Goal: Use online tool/utility: Utilize a website feature to perform a specific function

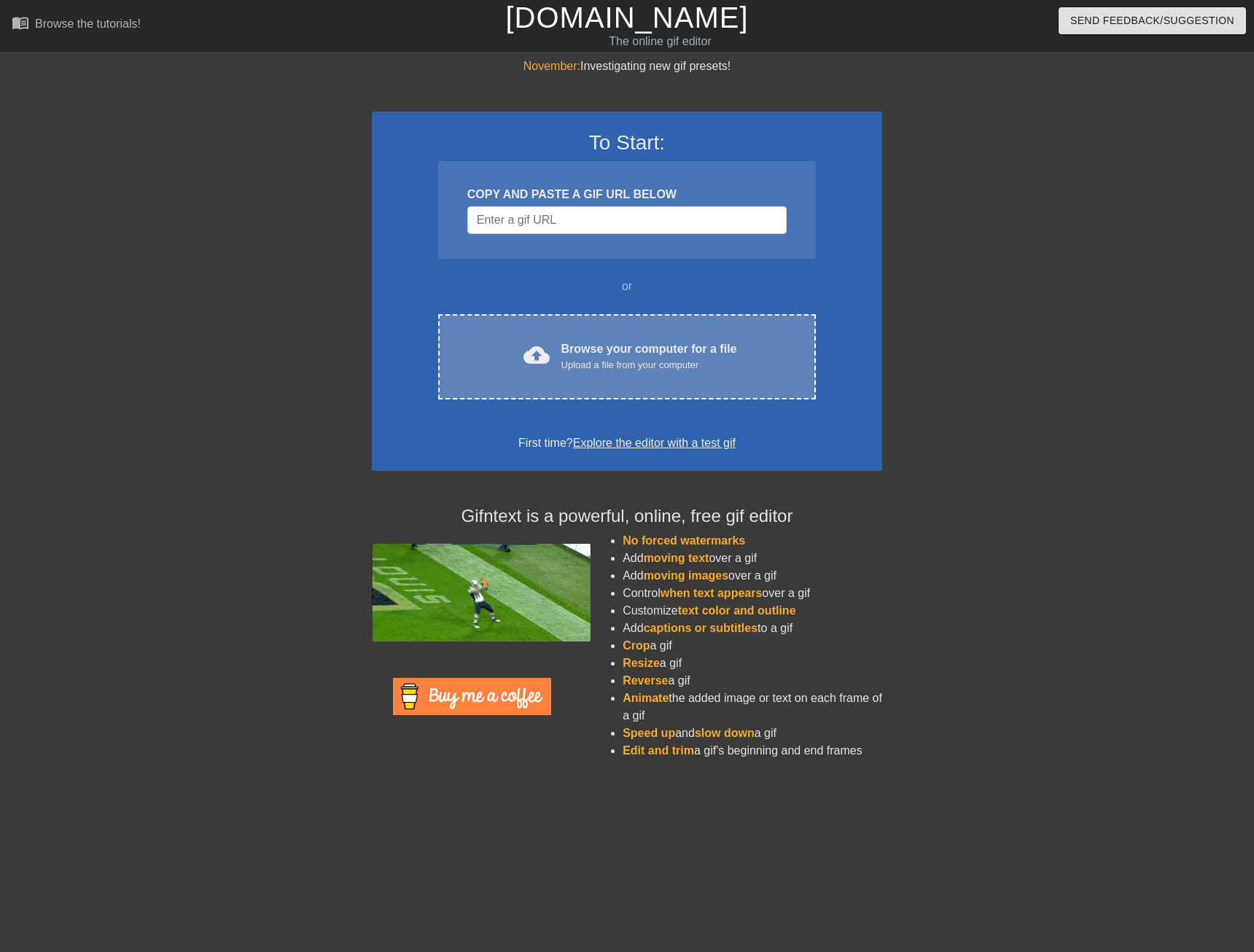
click at [578, 343] on div "Browse your computer for a file Upload a file from your computer" at bounding box center [650, 357] width 176 height 32
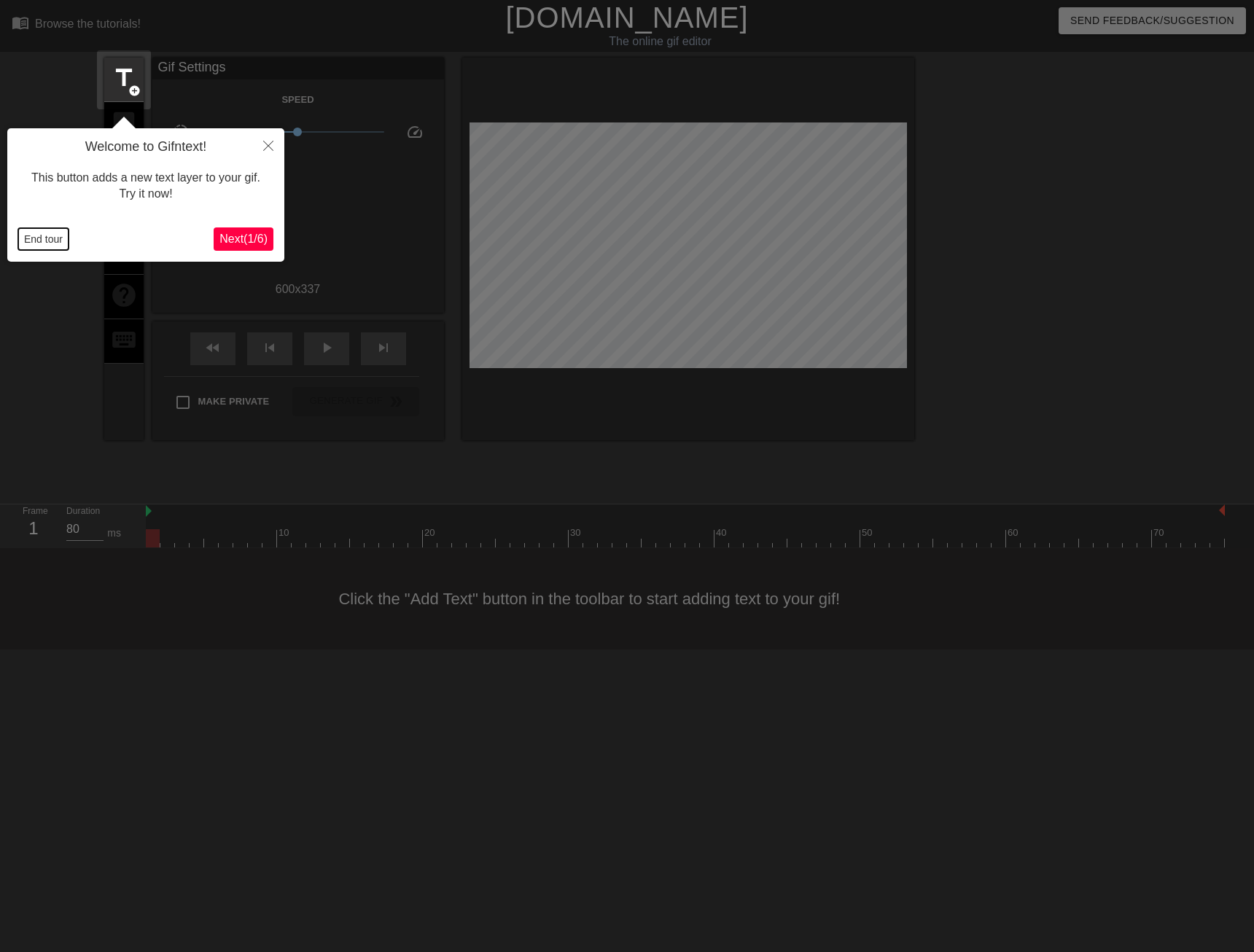
click at [46, 237] on button "End tour" at bounding box center [44, 239] width 50 height 22
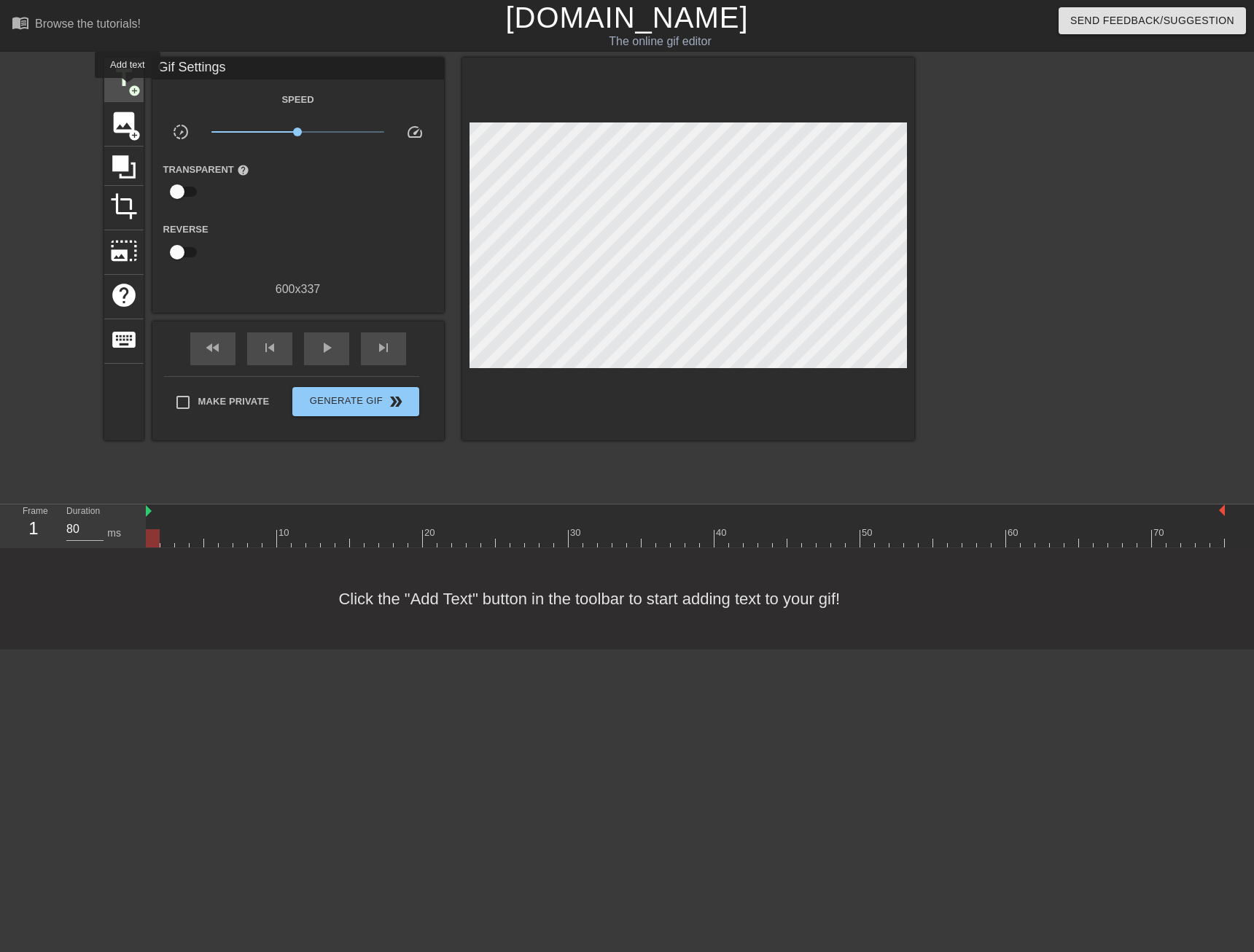
click at [128, 88] on span "add_circle" at bounding box center [134, 90] width 13 height 13
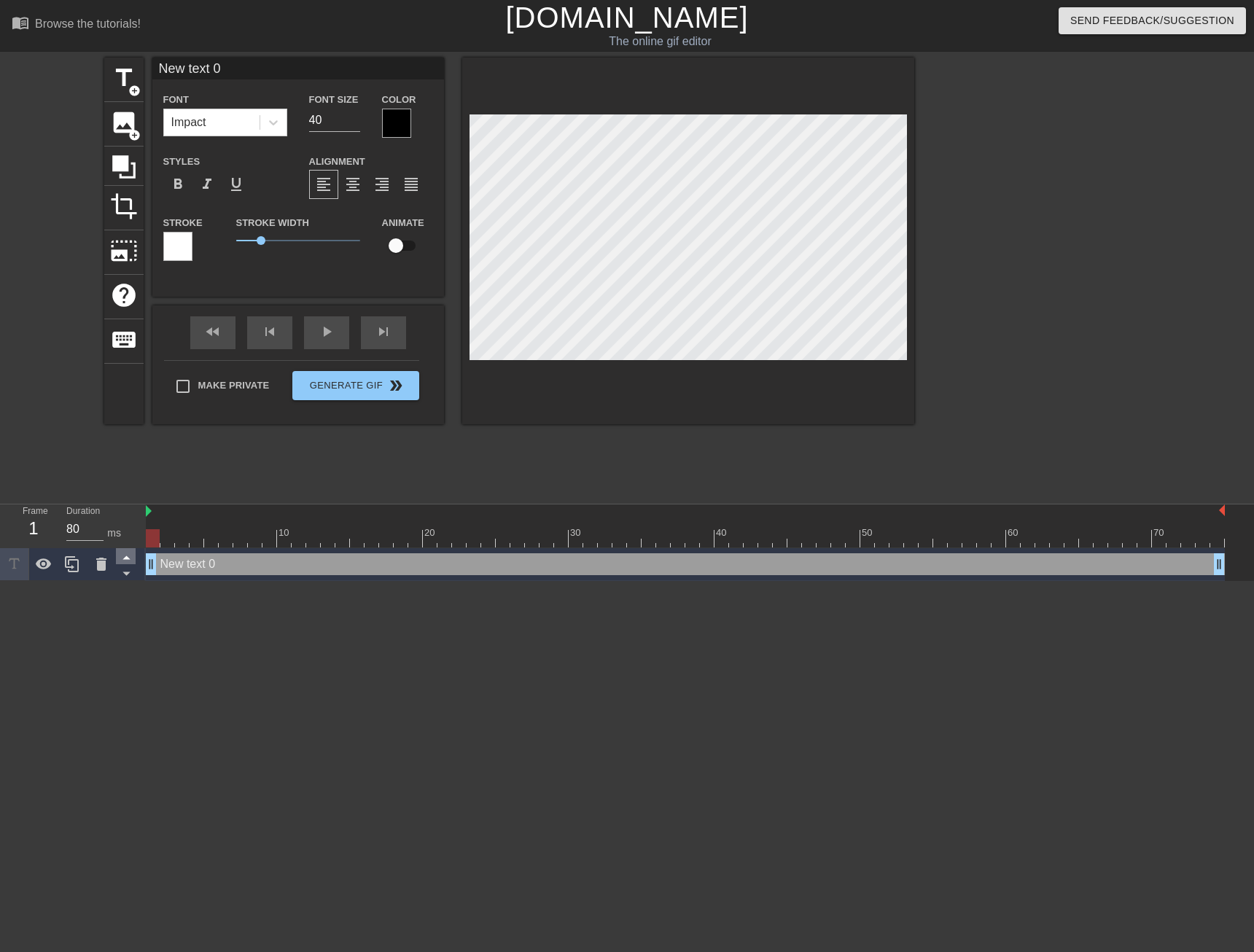
drag, startPoint x: 150, startPoint y: 563, endPoint x: 129, endPoint y: 556, distance: 22.1
click at [129, 556] on div "Frame 1 Duration 80 ms 10 20 30 40 50 60 70 New text 0 drag_handle drag_handle" at bounding box center [627, 543] width 1254 height 76
type input "You have been granted Owner access to the CFFC team group."
type textarea "You have been granted Owner access to the CFFC team group."
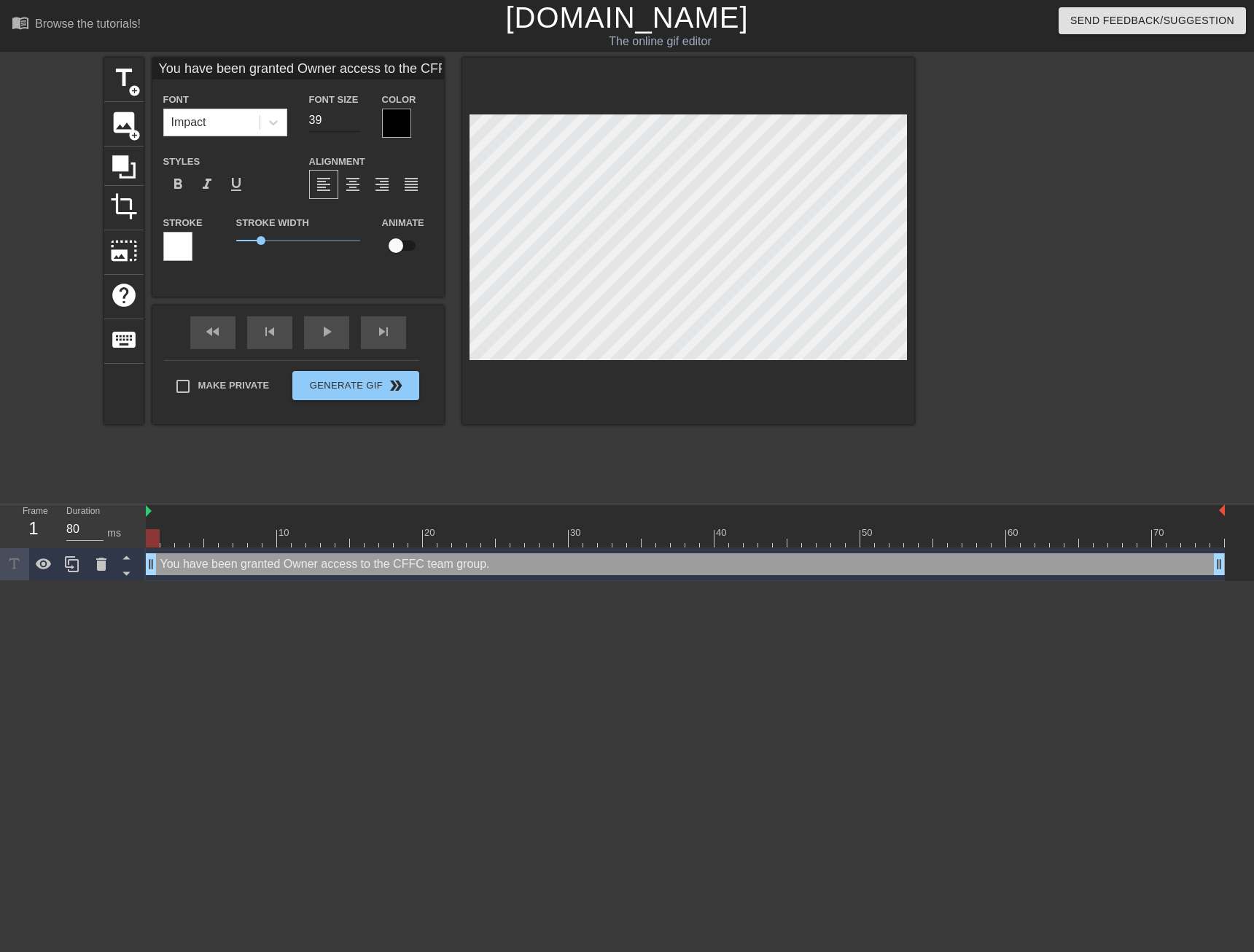
click at [357, 123] on input "39" at bounding box center [334, 121] width 51 height 23
click at [357, 123] on input "38" at bounding box center [334, 121] width 51 height 23
click at [357, 123] on input "37" at bounding box center [334, 121] width 51 height 23
click at [357, 123] on input "36" at bounding box center [334, 121] width 51 height 23
click at [357, 123] on input "35" at bounding box center [334, 121] width 51 height 23
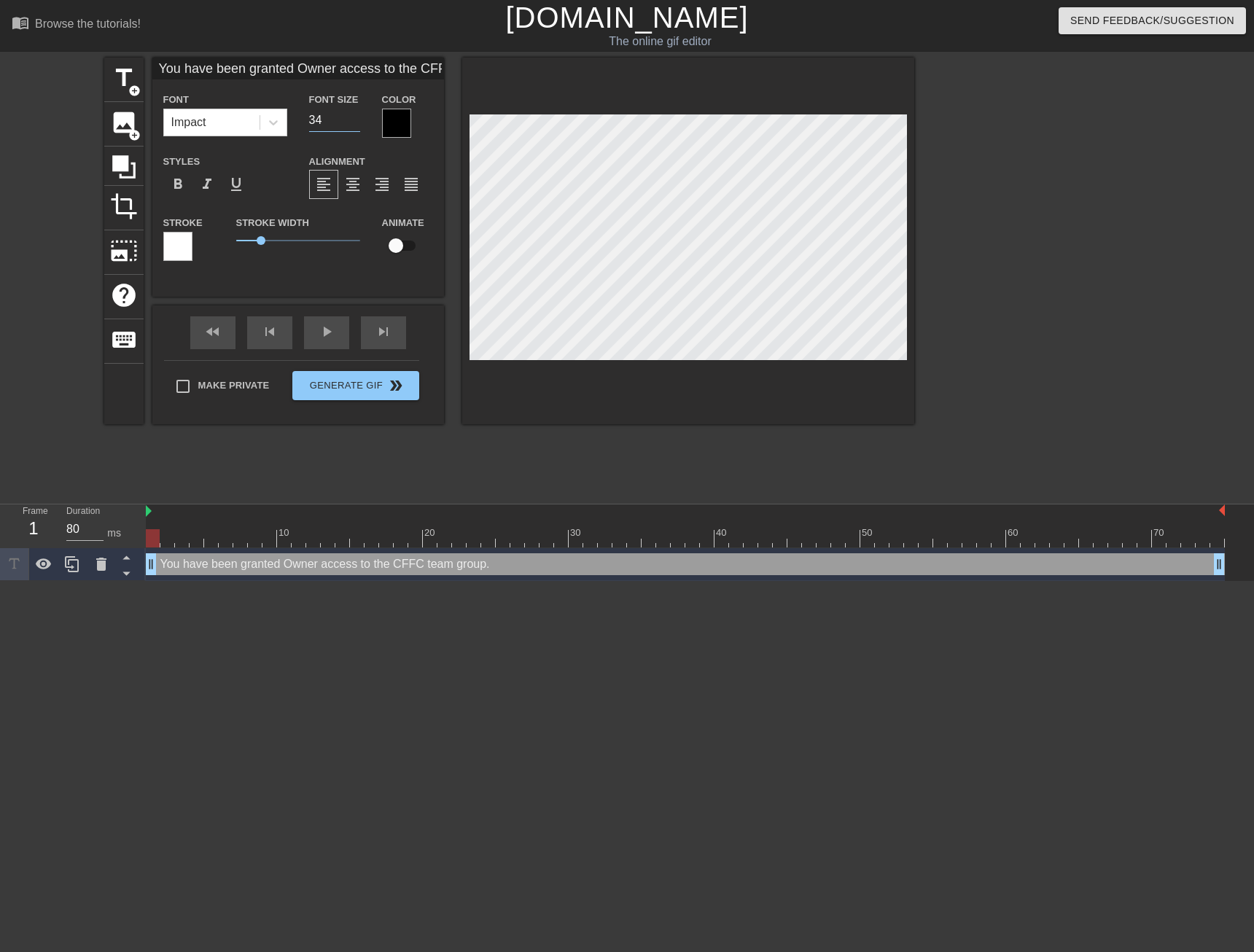
click at [357, 123] on input "34" at bounding box center [334, 121] width 51 height 23
click at [357, 123] on input "33" at bounding box center [334, 121] width 51 height 23
type input "32"
click at [357, 123] on input "32" at bounding box center [334, 121] width 51 height 23
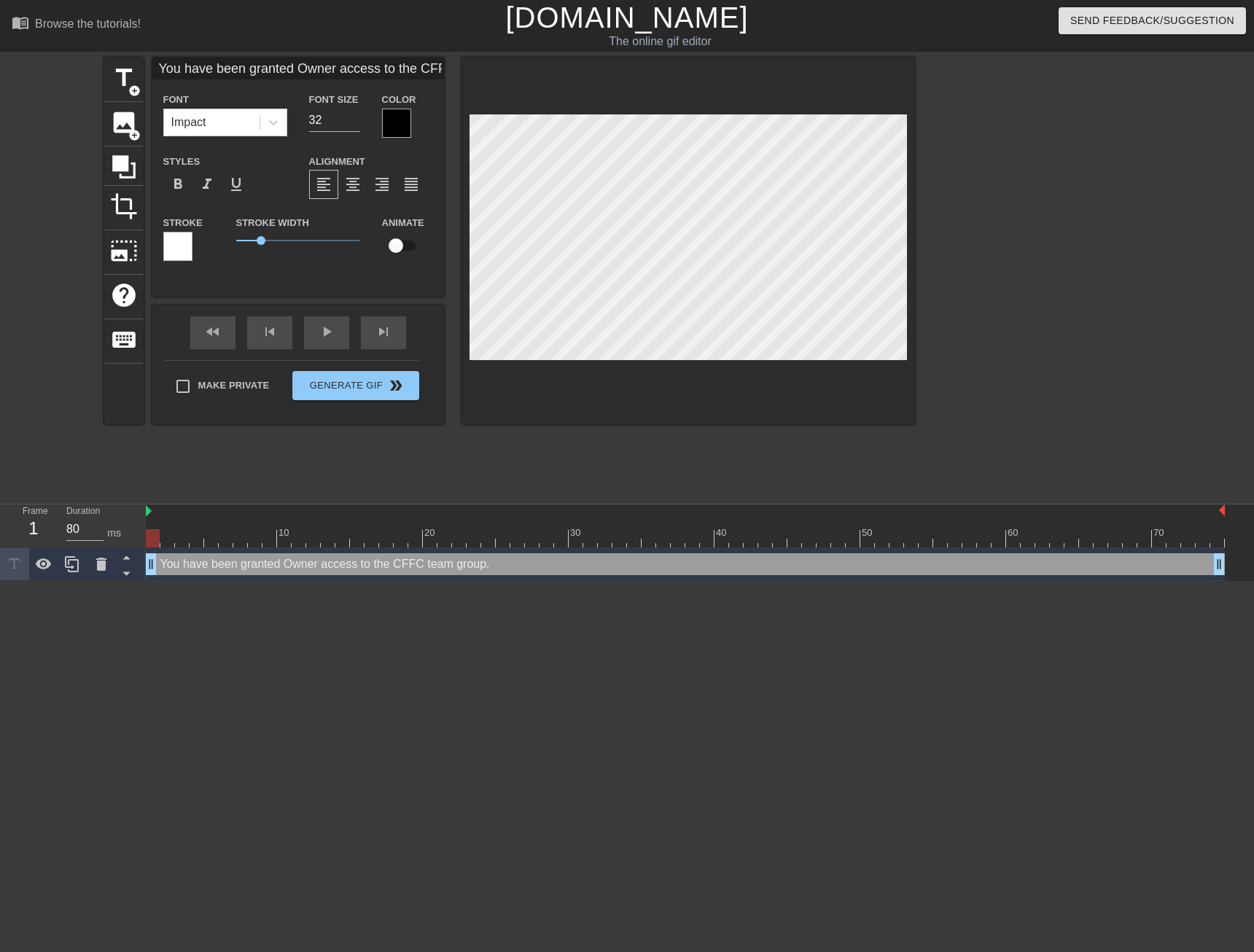
type input "Owner access to the CFFC team group."
type textarea "Owner access to the CFFC team group."
click at [354, 125] on input "31" at bounding box center [334, 121] width 51 height 23
type input "30"
click at [354, 125] on input "30" at bounding box center [334, 121] width 51 height 23
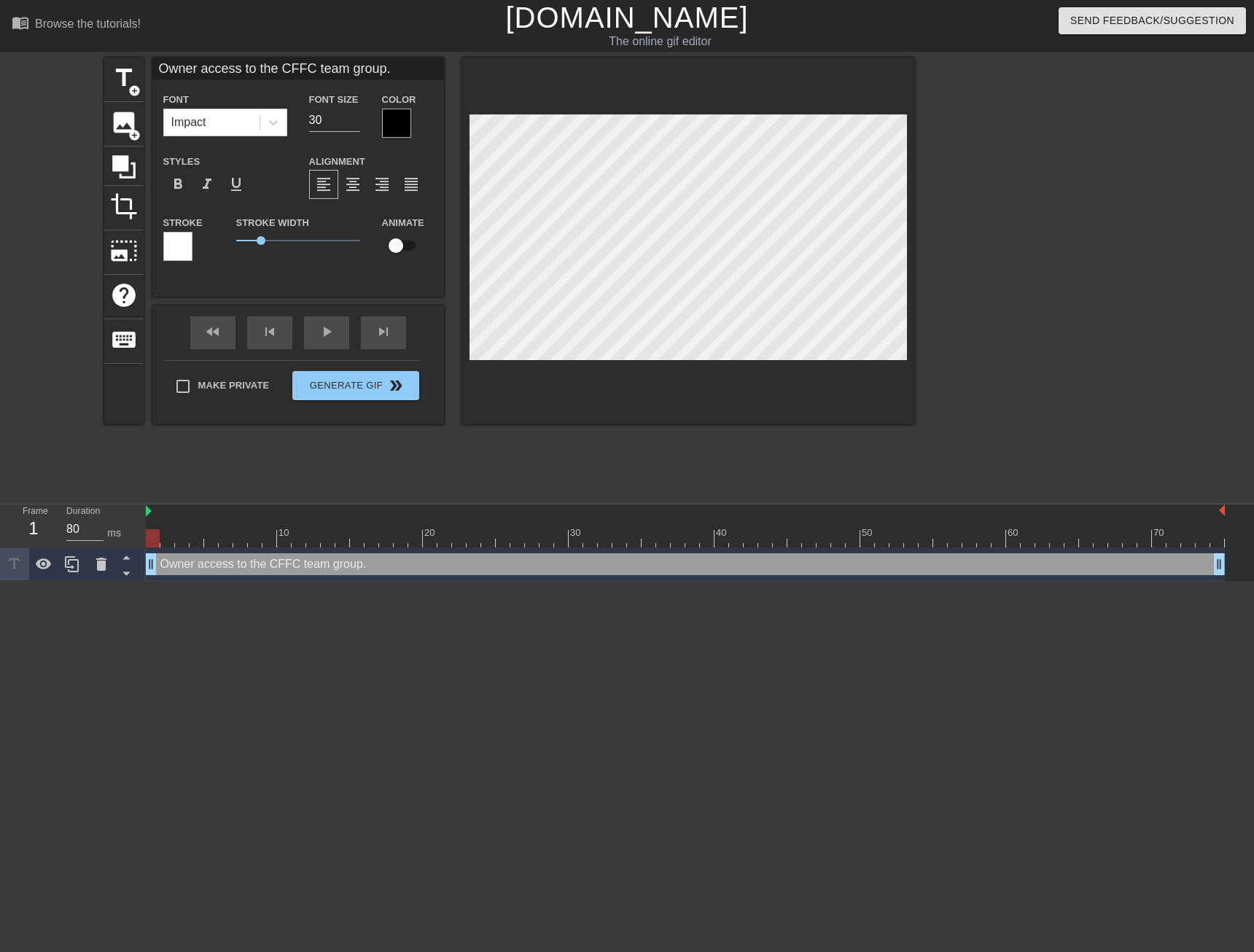
click at [393, 122] on div at bounding box center [396, 123] width 29 height 29
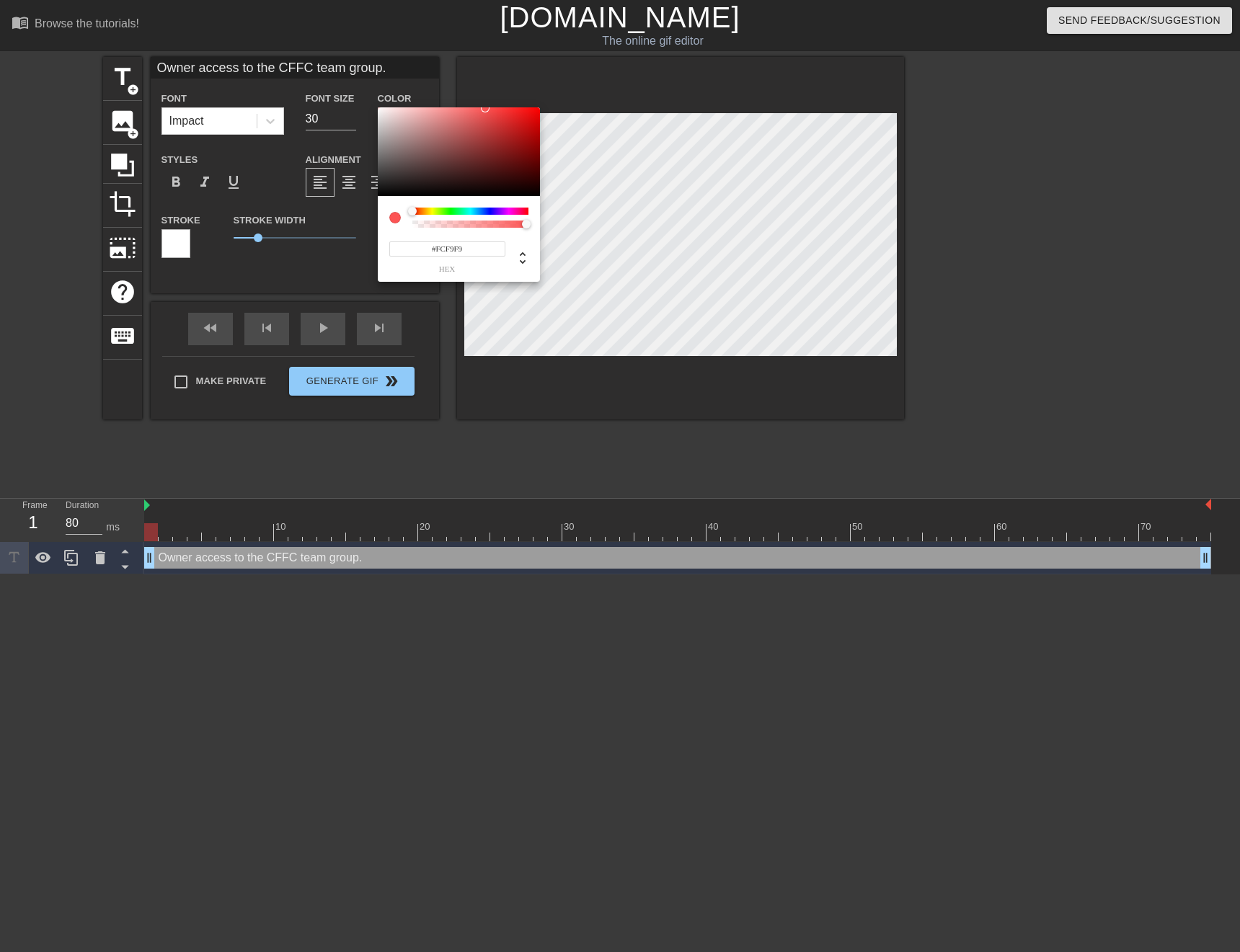
type input "#FAF7F7"
drag, startPoint x: 392, startPoint y: 119, endPoint x: 379, endPoint y: 108, distance: 17.0
click at [379, 108] on div at bounding box center [459, 152] width 162 height 89
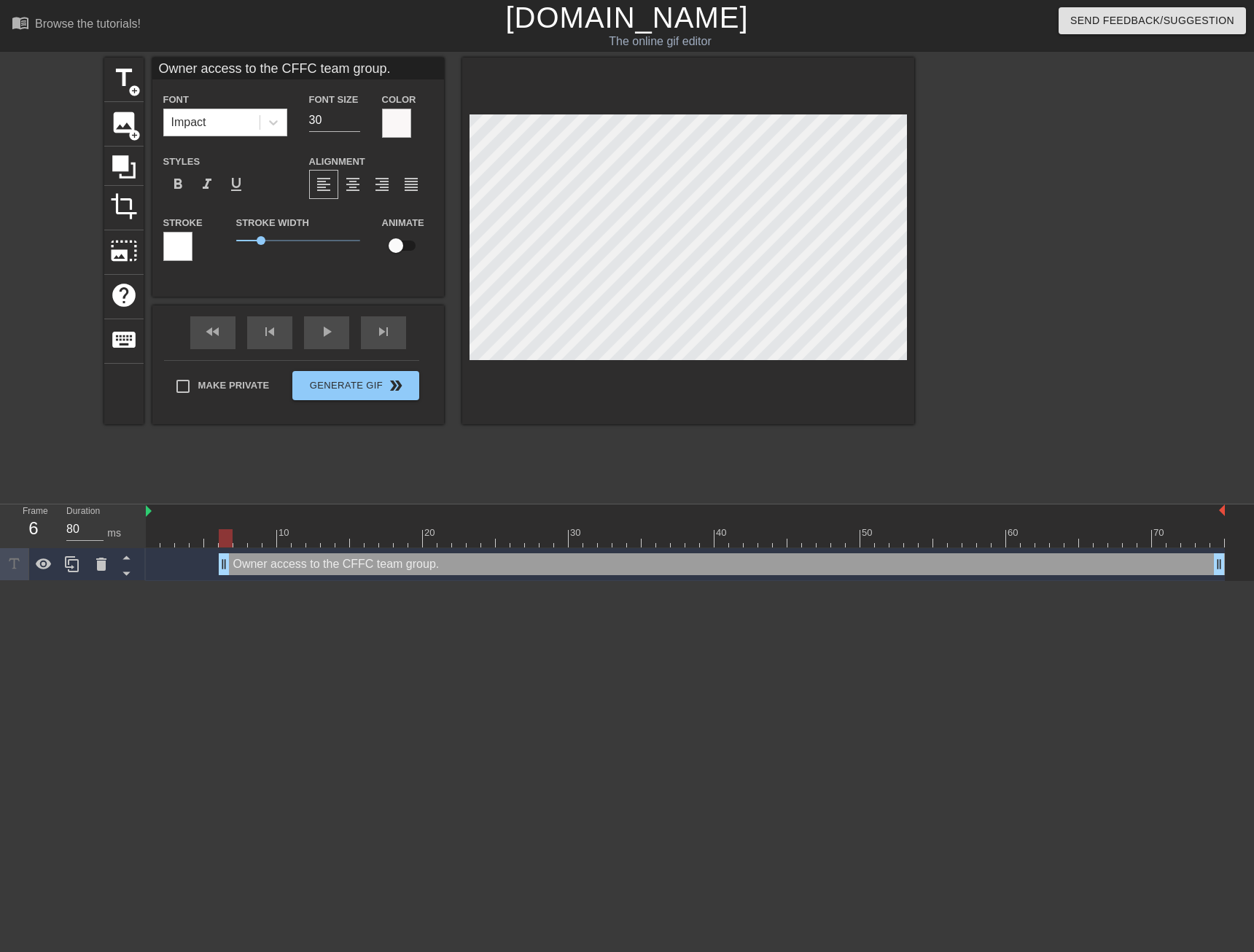
drag, startPoint x: 152, startPoint y: 563, endPoint x: 224, endPoint y: 559, distance: 72.1
click at [398, 242] on input "checkbox" at bounding box center [395, 245] width 83 height 28
checkbox input "true"
drag, startPoint x: 224, startPoint y: 562, endPoint x: 311, endPoint y: 558, distance: 87.1
drag, startPoint x: 310, startPoint y: 562, endPoint x: 415, endPoint y: 562, distance: 105.0
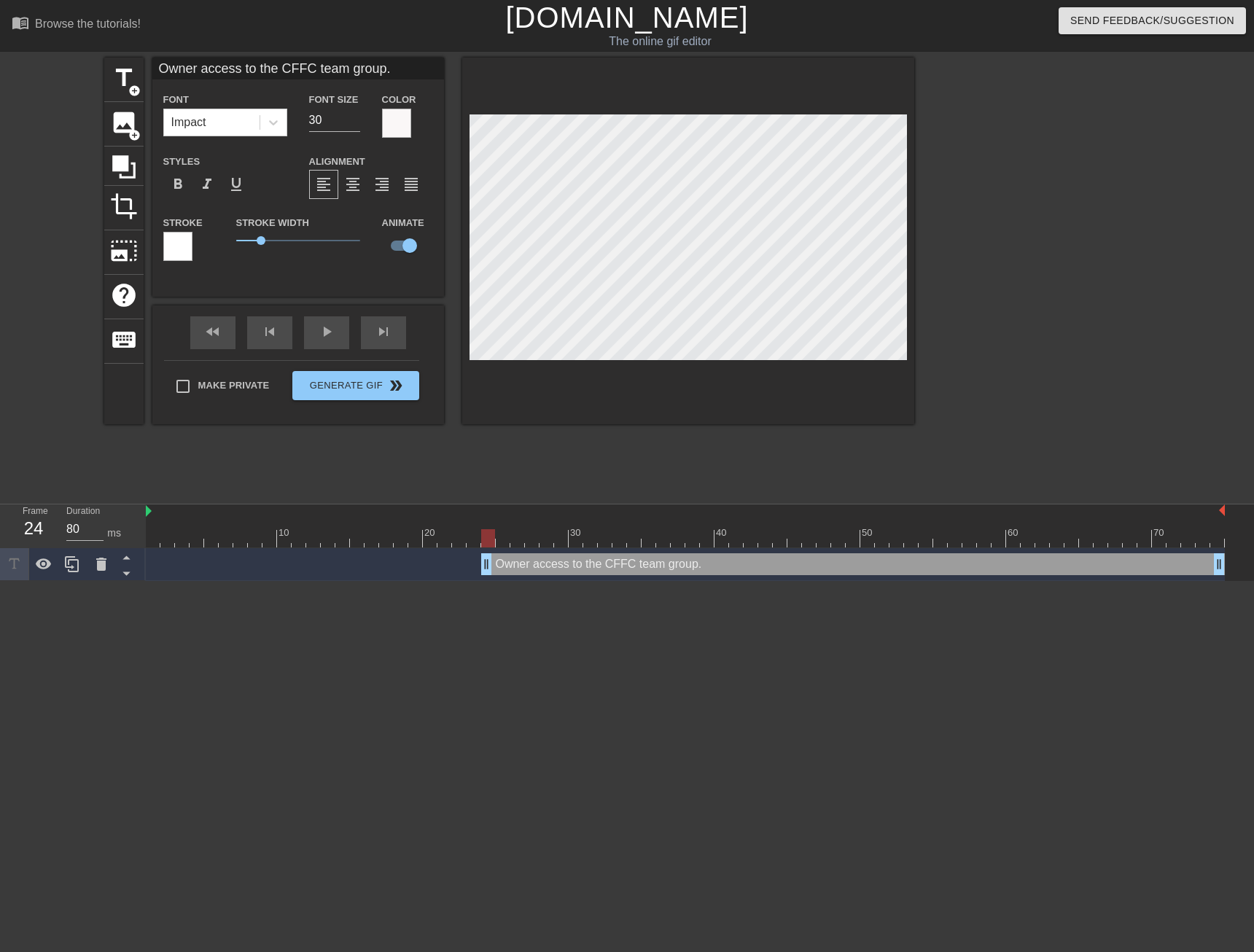
drag, startPoint x: 415, startPoint y: 567, endPoint x: 492, endPoint y: 569, distance: 77.0
drag, startPoint x: 486, startPoint y: 568, endPoint x: 559, endPoint y: 561, distance: 73.3
drag, startPoint x: 560, startPoint y: 560, endPoint x: 155, endPoint y: 563, distance: 405.0
click at [646, 540] on div at bounding box center [685, 538] width 1079 height 18
click at [721, 542] on div at bounding box center [685, 538] width 1079 height 18
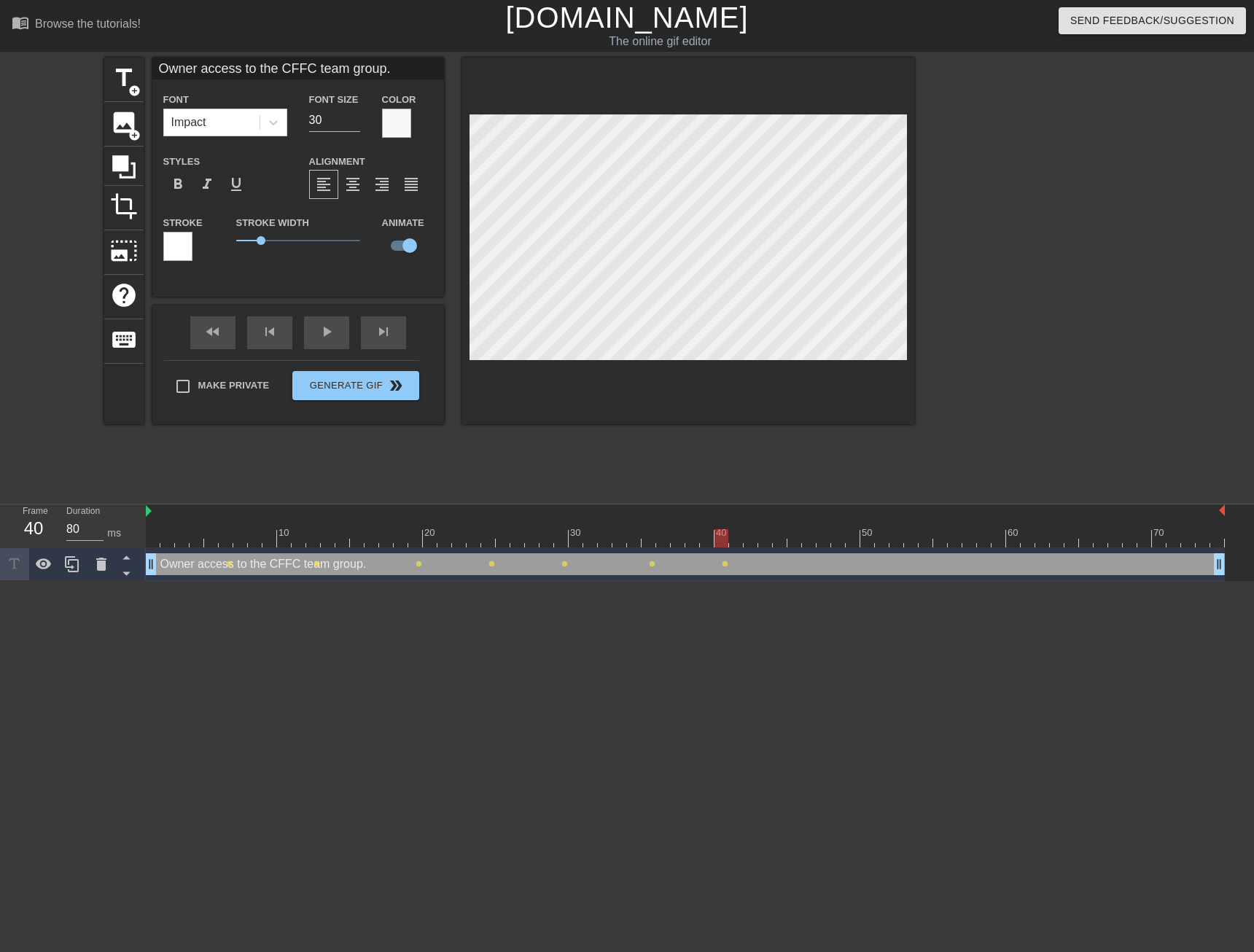
click at [778, 541] on div at bounding box center [685, 538] width 1079 height 18
click at [846, 539] on div at bounding box center [685, 538] width 1079 height 18
click at [923, 545] on div at bounding box center [685, 538] width 1079 height 18
drag, startPoint x: 1218, startPoint y: 563, endPoint x: 917, endPoint y: 563, distance: 301.0
click at [313, 334] on div "play_arrow" at bounding box center [326, 332] width 45 height 33
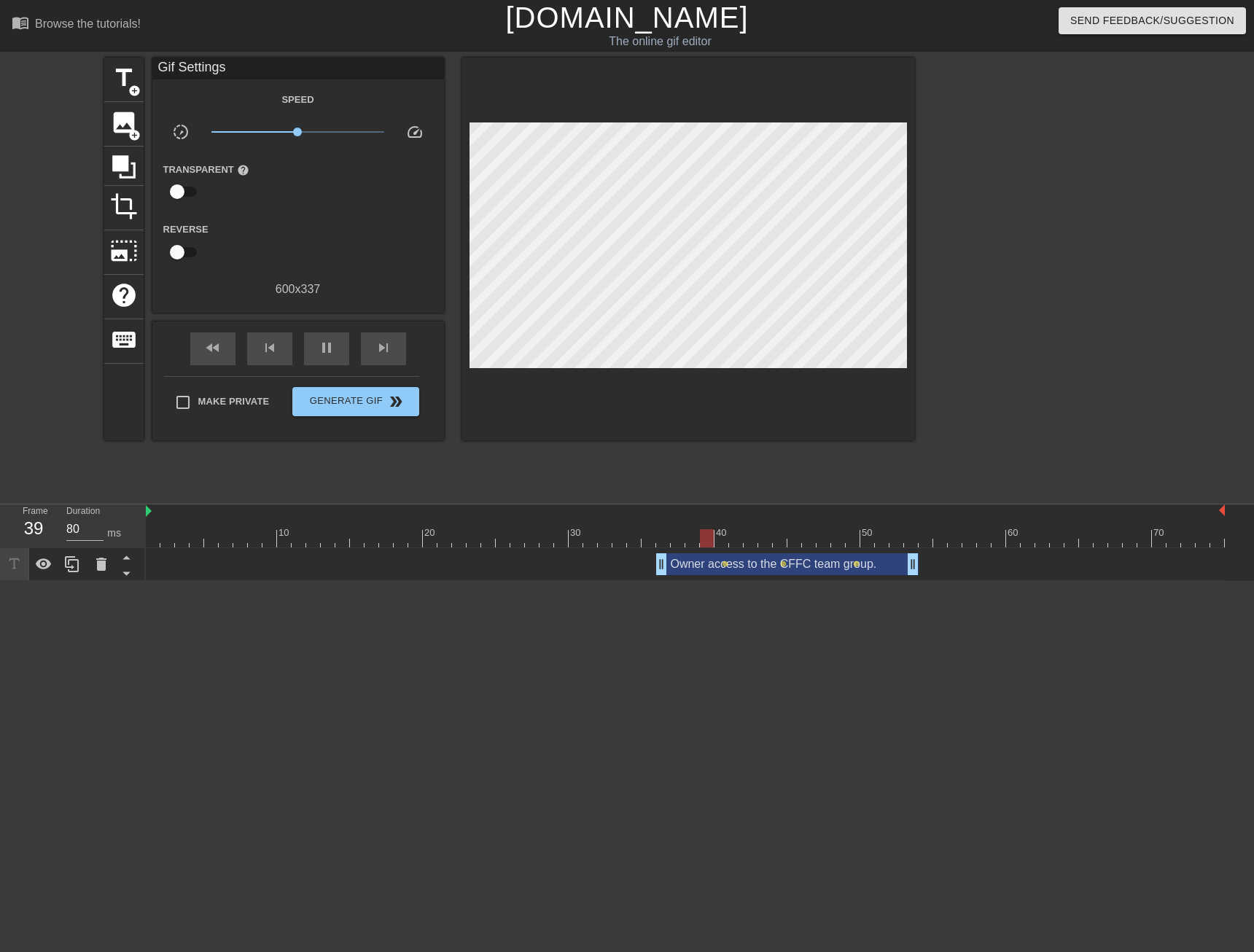
drag, startPoint x: 152, startPoint y: 563, endPoint x: 660, endPoint y: 578, distance: 508.2
click at [660, 578] on div "Owner access to the CFFC team group. drag_handle drag_handle lens lens lens" at bounding box center [685, 564] width 1079 height 33
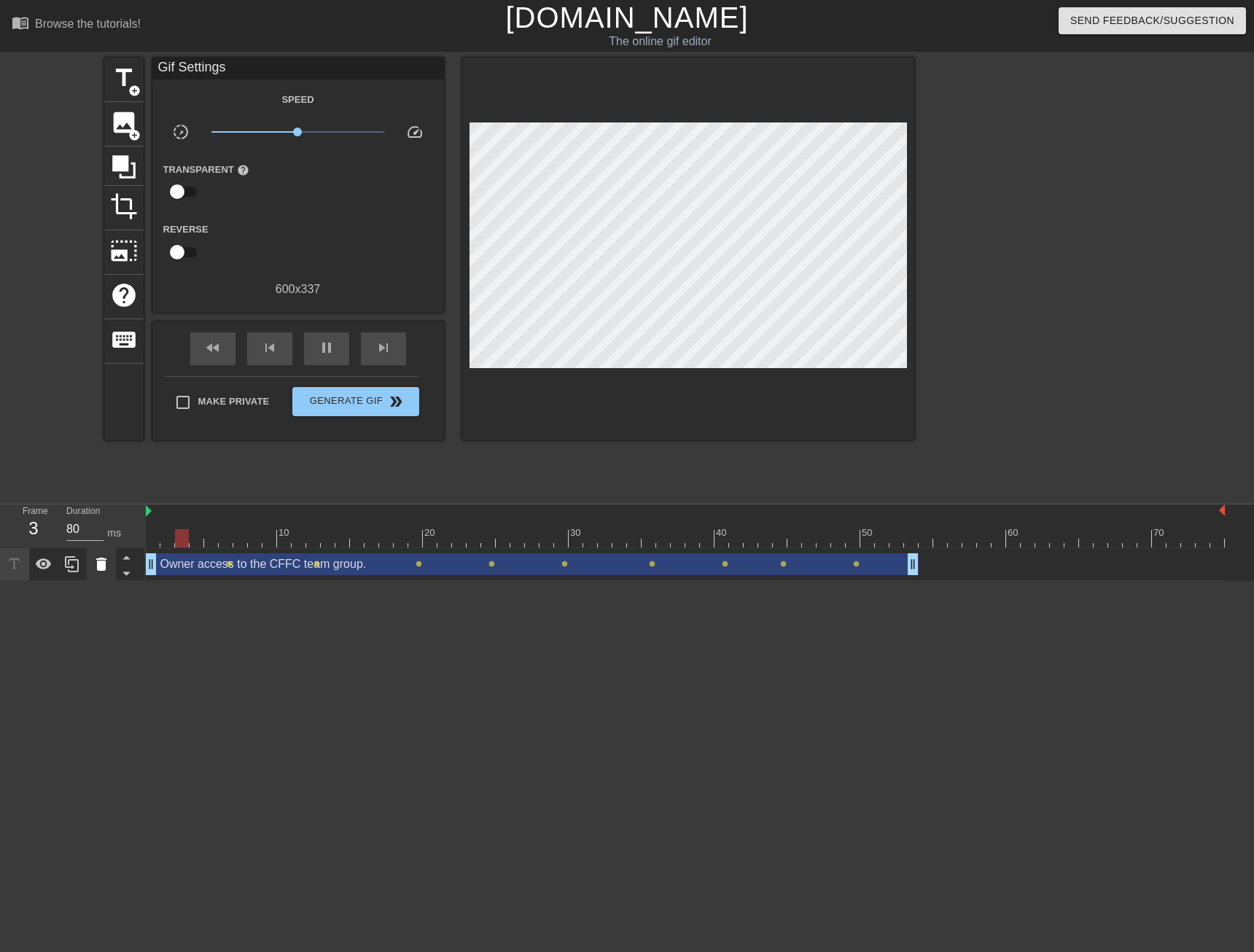
drag, startPoint x: 660, startPoint y: 569, endPoint x: 92, endPoint y: 562, distance: 568.0
click at [92, 562] on div "Frame 3 Duration 80 ms 10 20 30 40 50 60 70 Owner access to the CFFC team group…" at bounding box center [627, 543] width 1254 height 76
click at [231, 407] on span "Make Private" at bounding box center [234, 401] width 71 height 14
click at [198, 407] on input "Make Private" at bounding box center [182, 402] width 31 height 31
checkbox input "true"
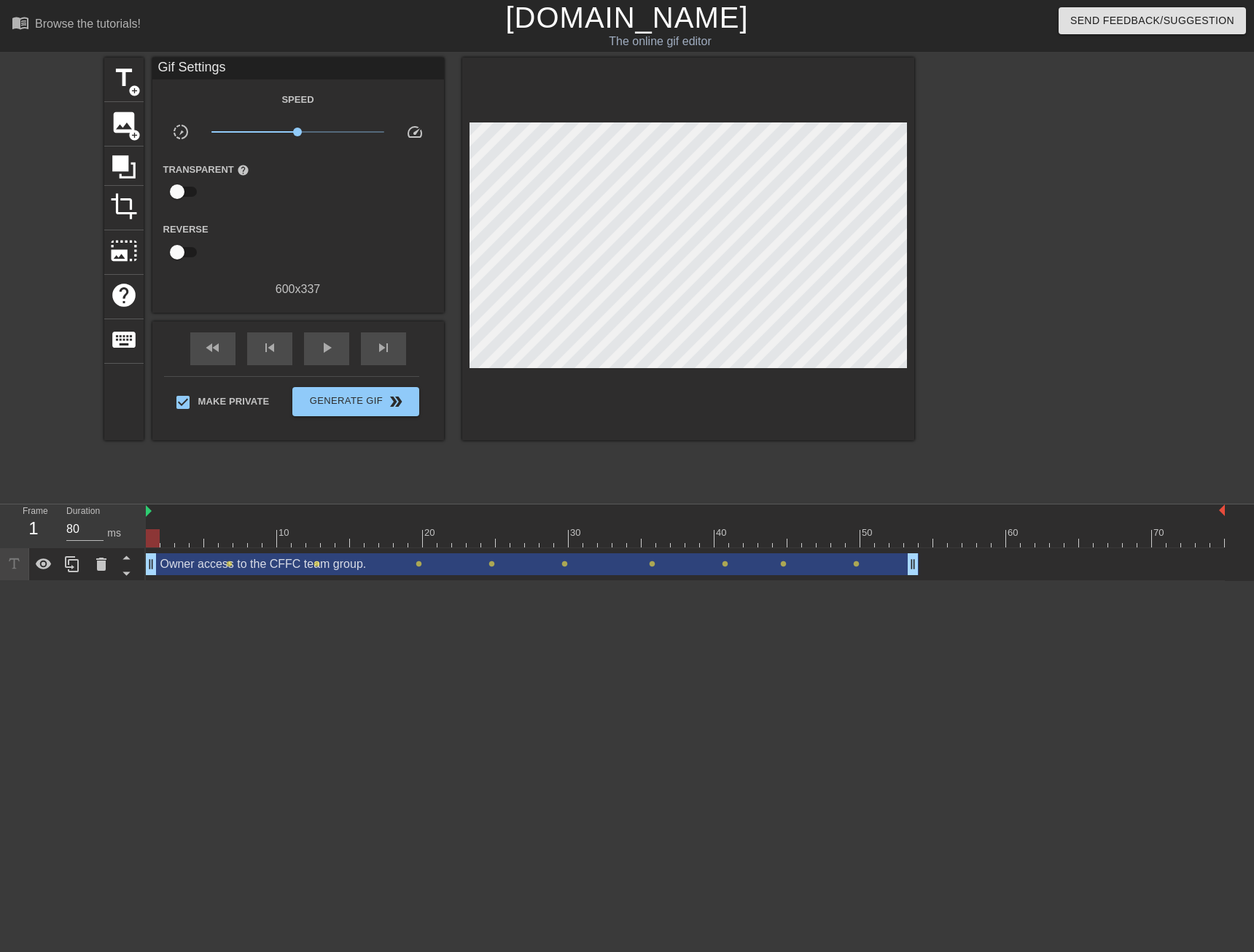
click at [157, 544] on div at bounding box center [685, 538] width 1079 height 18
click at [175, 564] on div "Owner access to the CFFC team group. drag_handle drag_handle" at bounding box center [532, 564] width 773 height 22
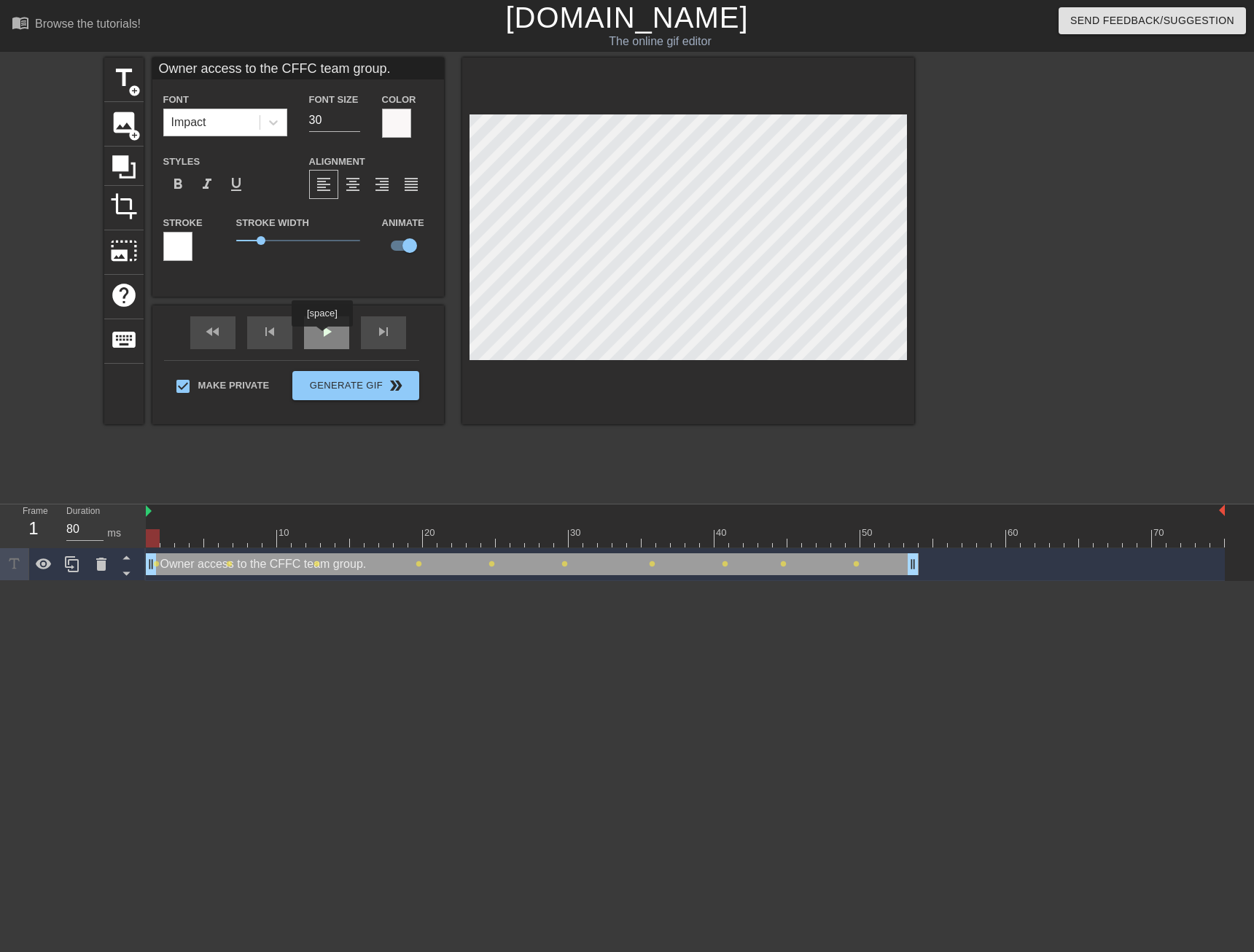
click at [324, 333] on div "play_arrow" at bounding box center [326, 332] width 45 height 33
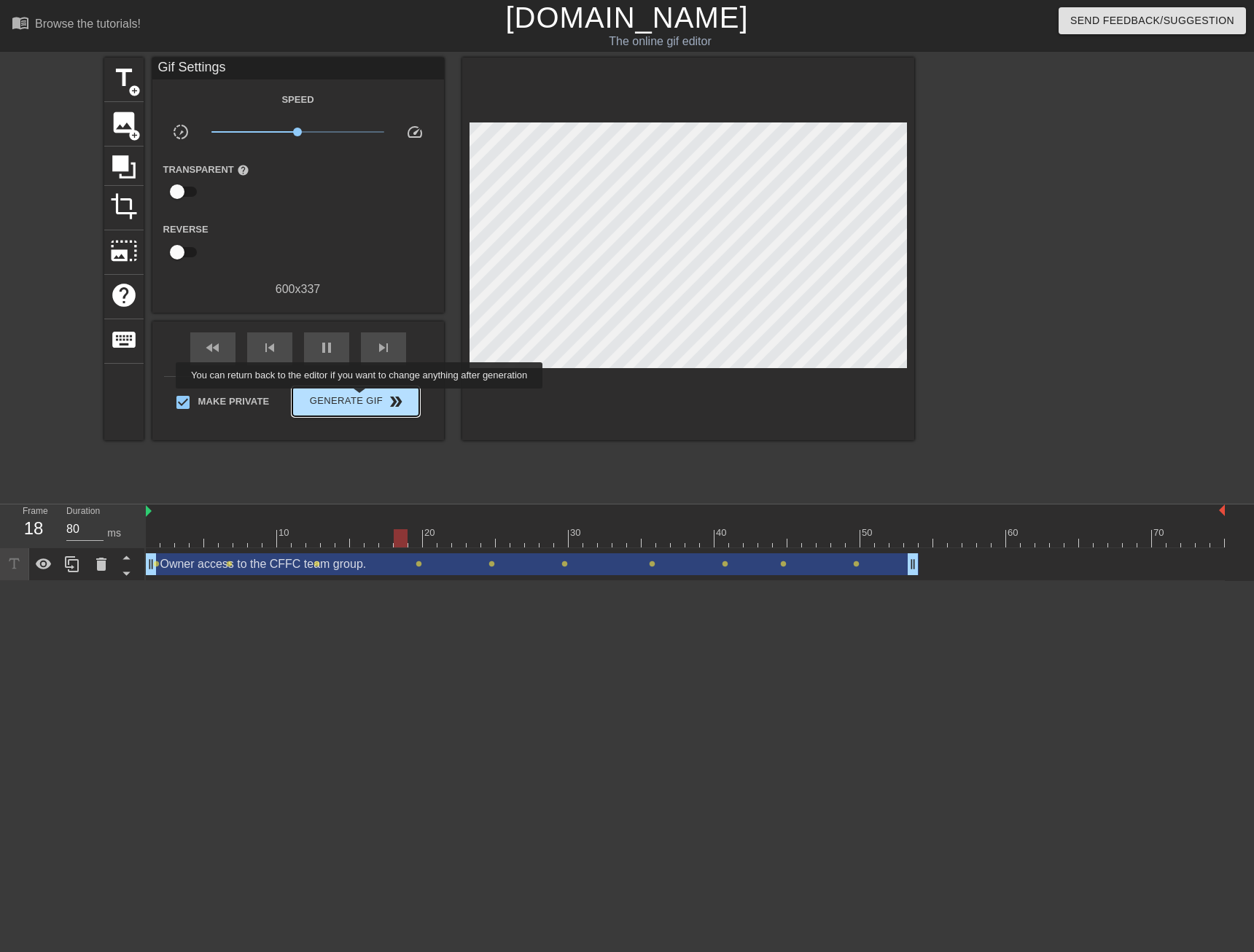
click at [359, 399] on span "Generate Gif double_arrow" at bounding box center [355, 401] width 115 height 18
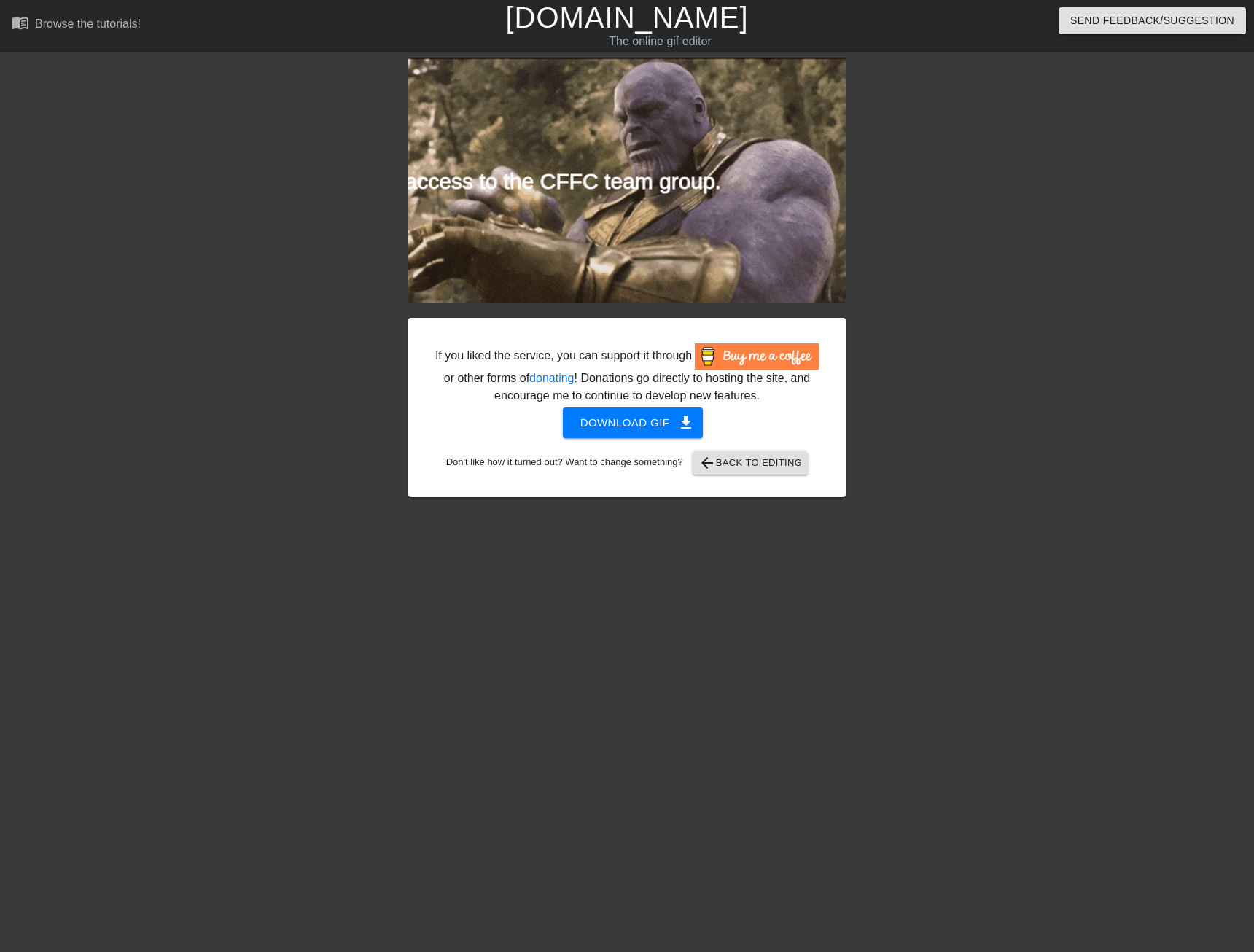
click at [1009, 477] on div at bounding box center [972, 276] width 218 height 438
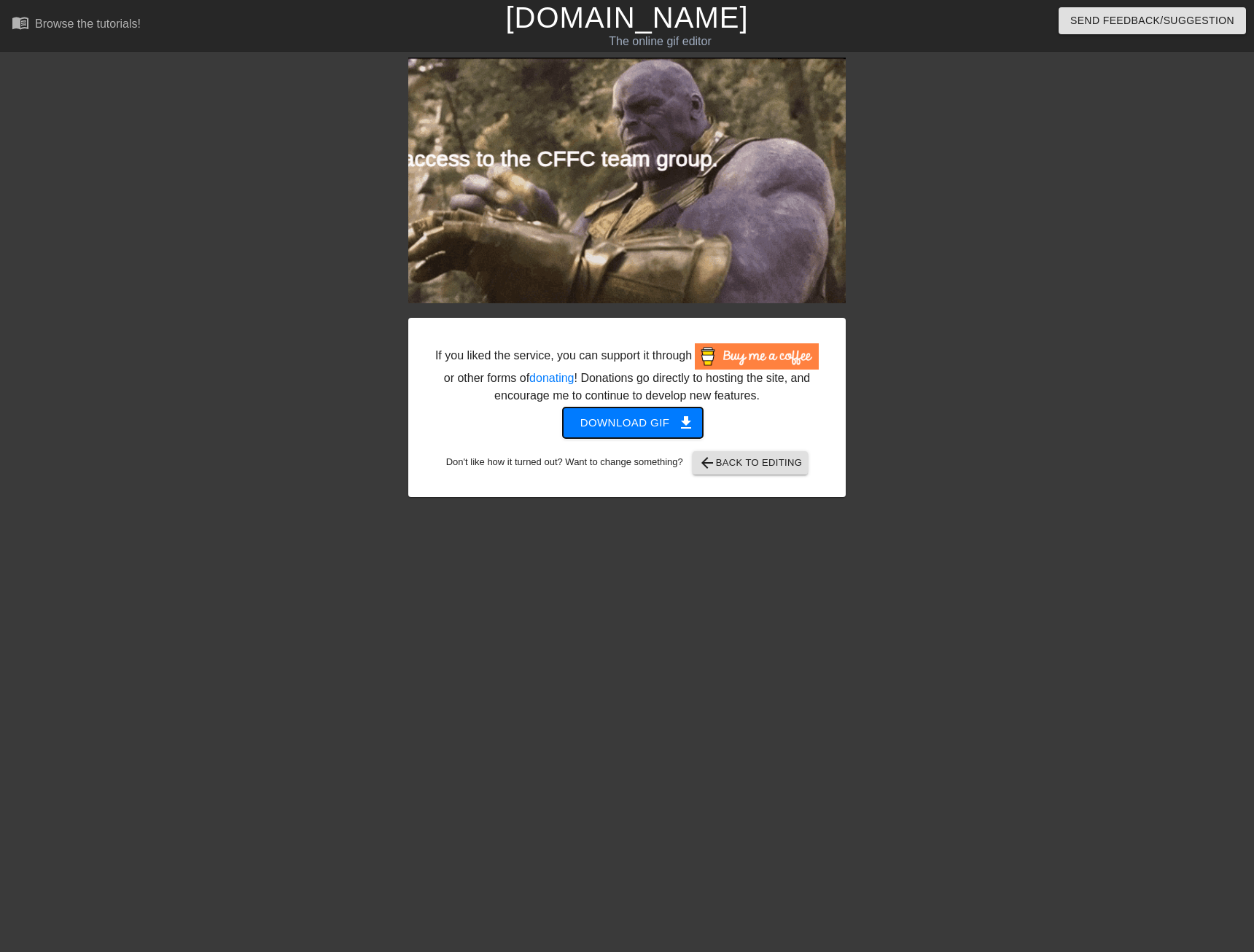
click at [646, 427] on span "Download gif get_app" at bounding box center [633, 423] width 105 height 19
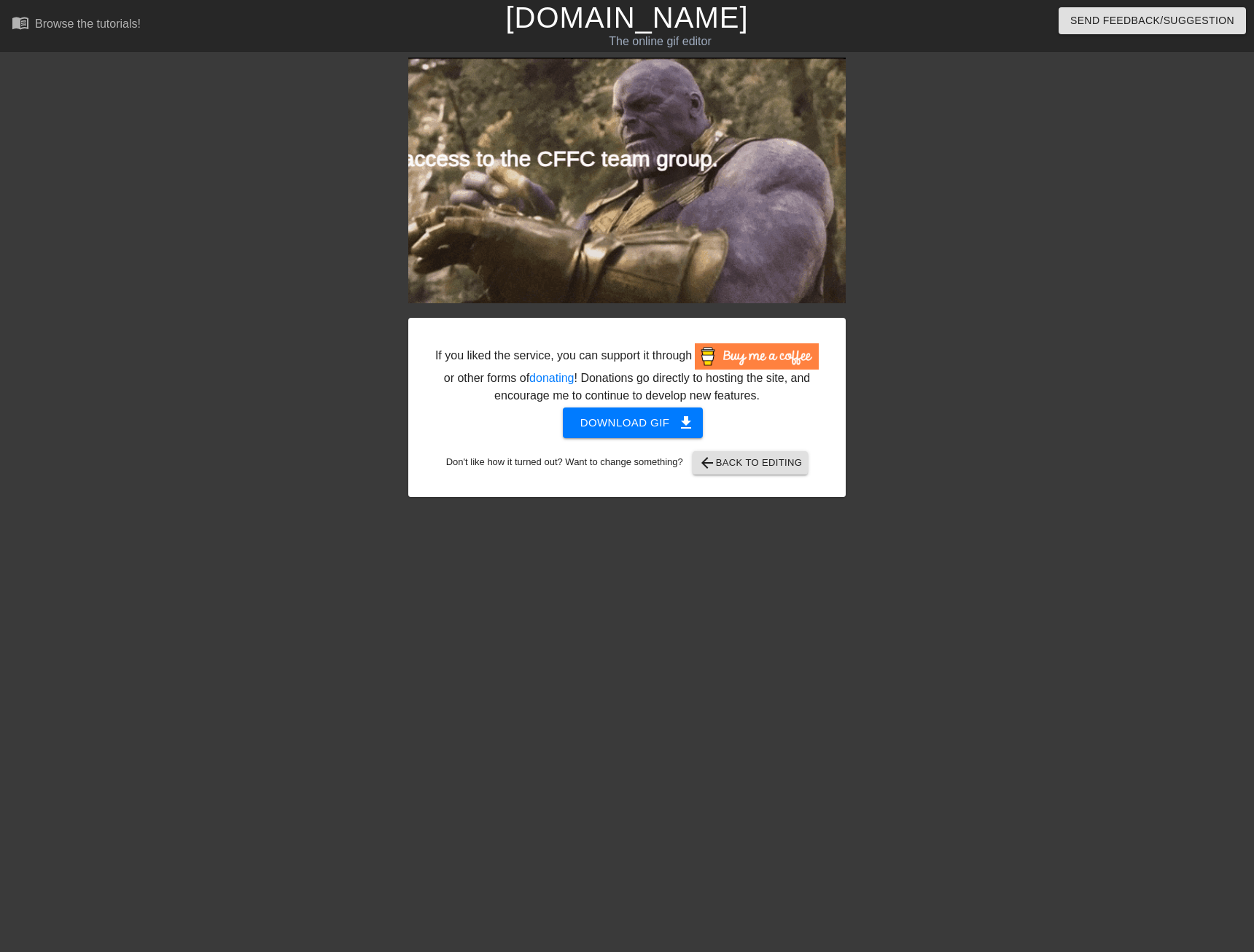
click at [1075, 221] on div at bounding box center [972, 276] width 218 height 438
